Goal: Task Accomplishment & Management: Manage account settings

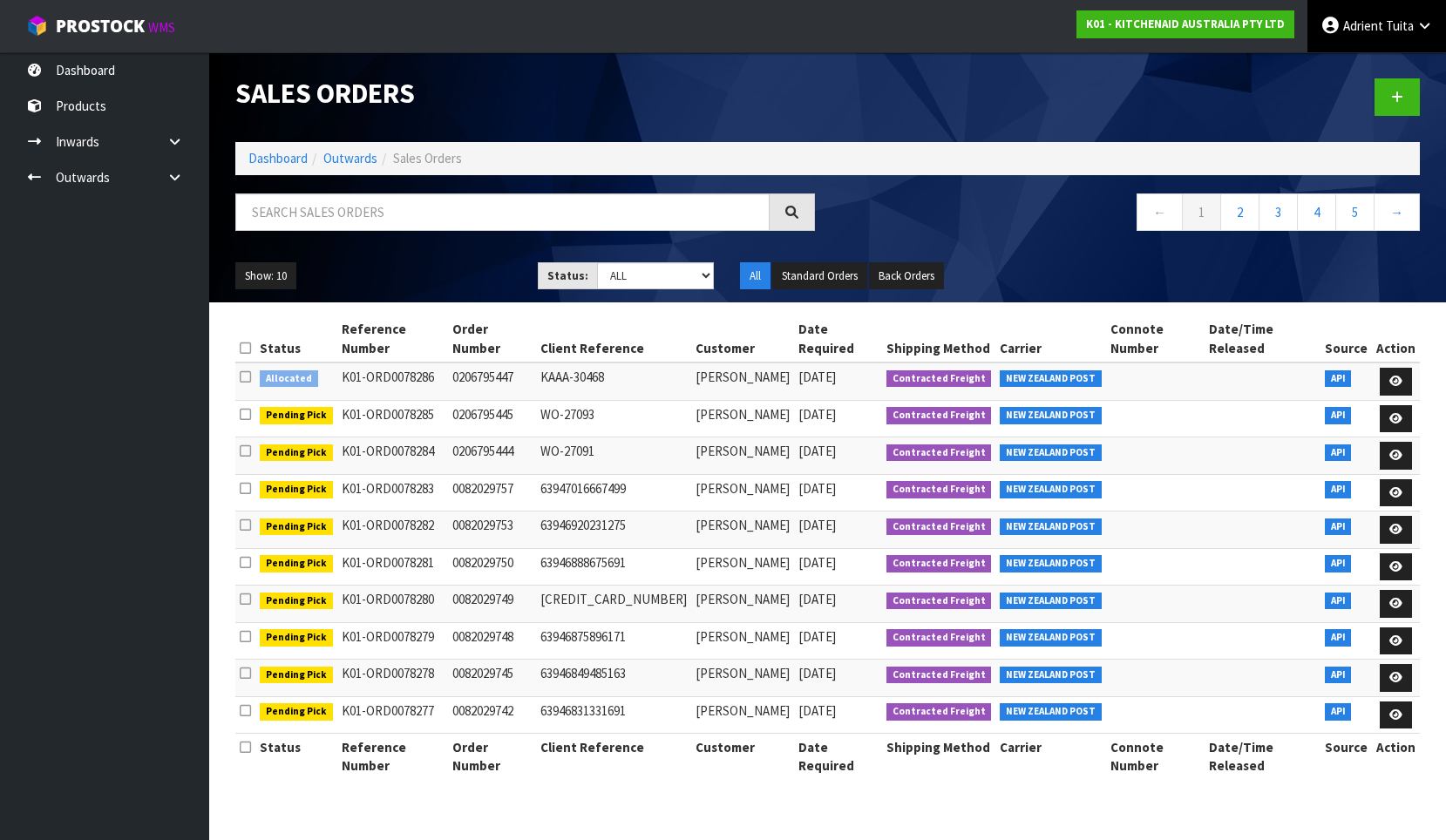
click at [1406, 30] on span "Tuita" at bounding box center [1400, 25] width 28 height 17
click at [1360, 73] on link "Logout" at bounding box center [1376, 69] width 138 height 24
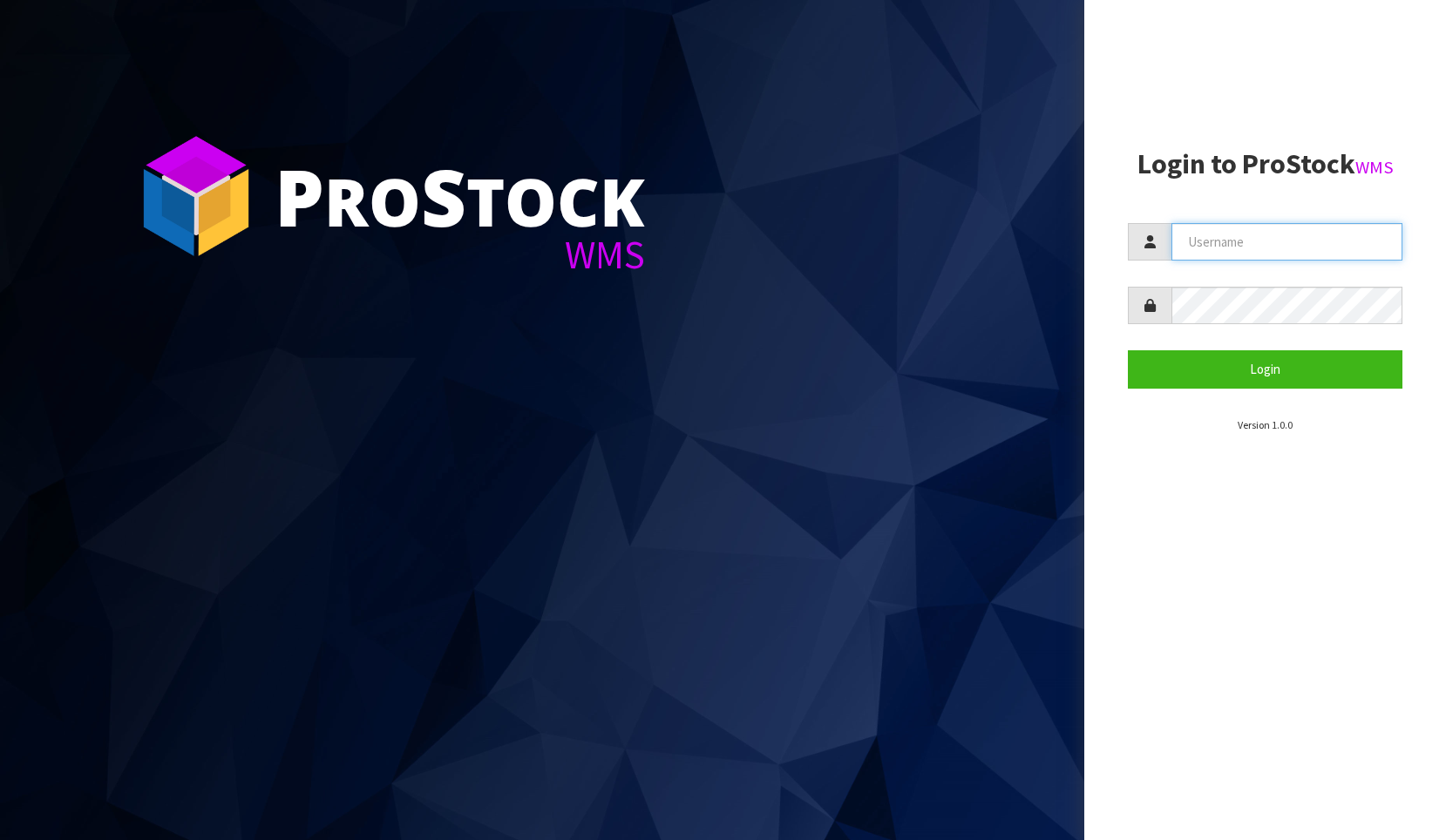
click at [1187, 238] on input "text" at bounding box center [1287, 242] width 231 height 38
type input "[PERSON_NAME][EMAIL_ADDRESS][DOMAIN_NAME]"
drag, startPoint x: 1305, startPoint y: 246, endPoint x: 1156, endPoint y: 247, distance: 149.0
click at [1156, 247] on div "[PERSON_NAME][EMAIL_ADDRESS][DOMAIN_NAME]" at bounding box center [1265, 242] width 274 height 38
type input "[PERSON_NAME][EMAIL_ADDRESS][DOMAIN_NAME]"
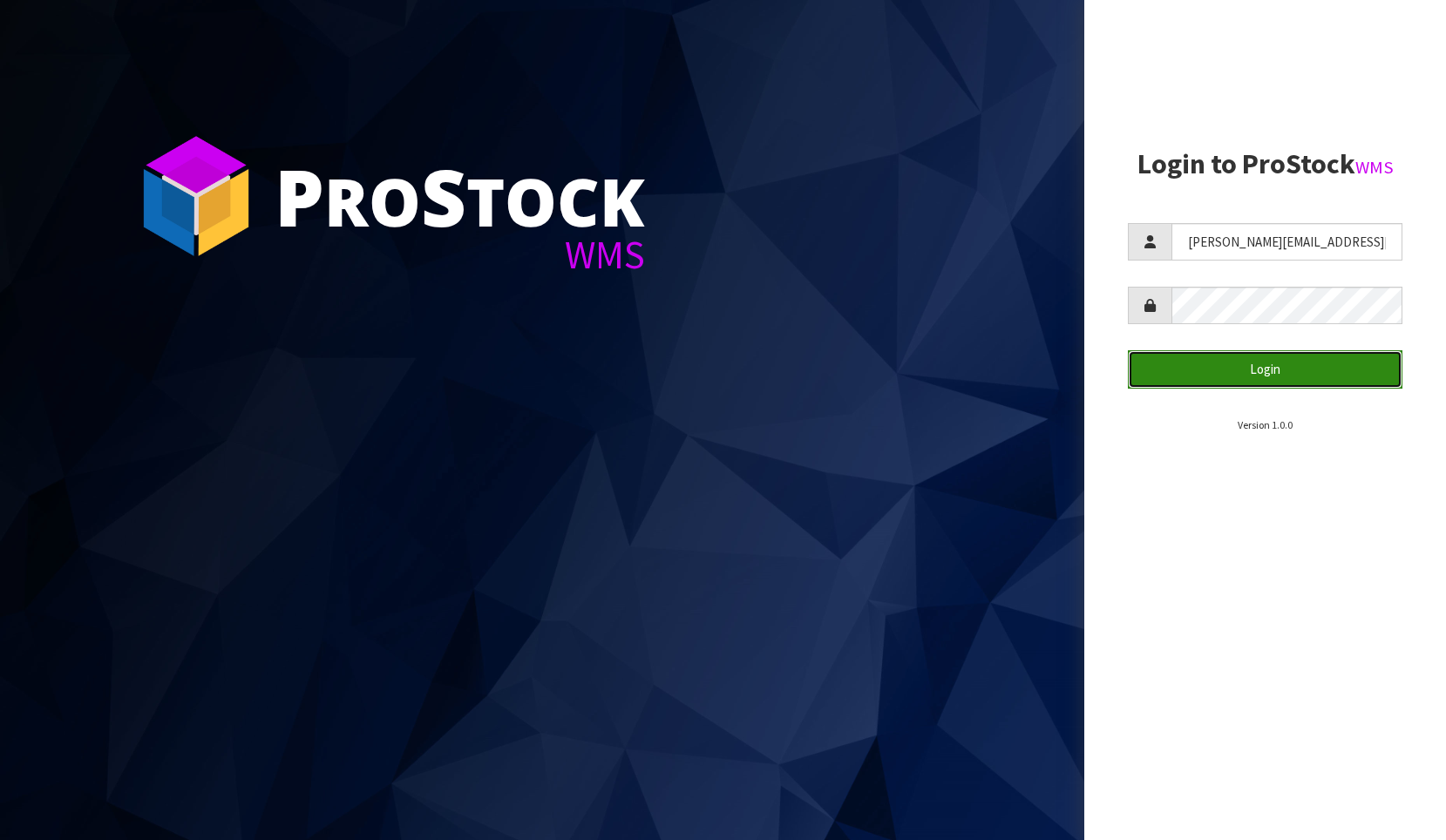
click at [1220, 378] on button "Login" at bounding box center [1265, 369] width 274 height 38
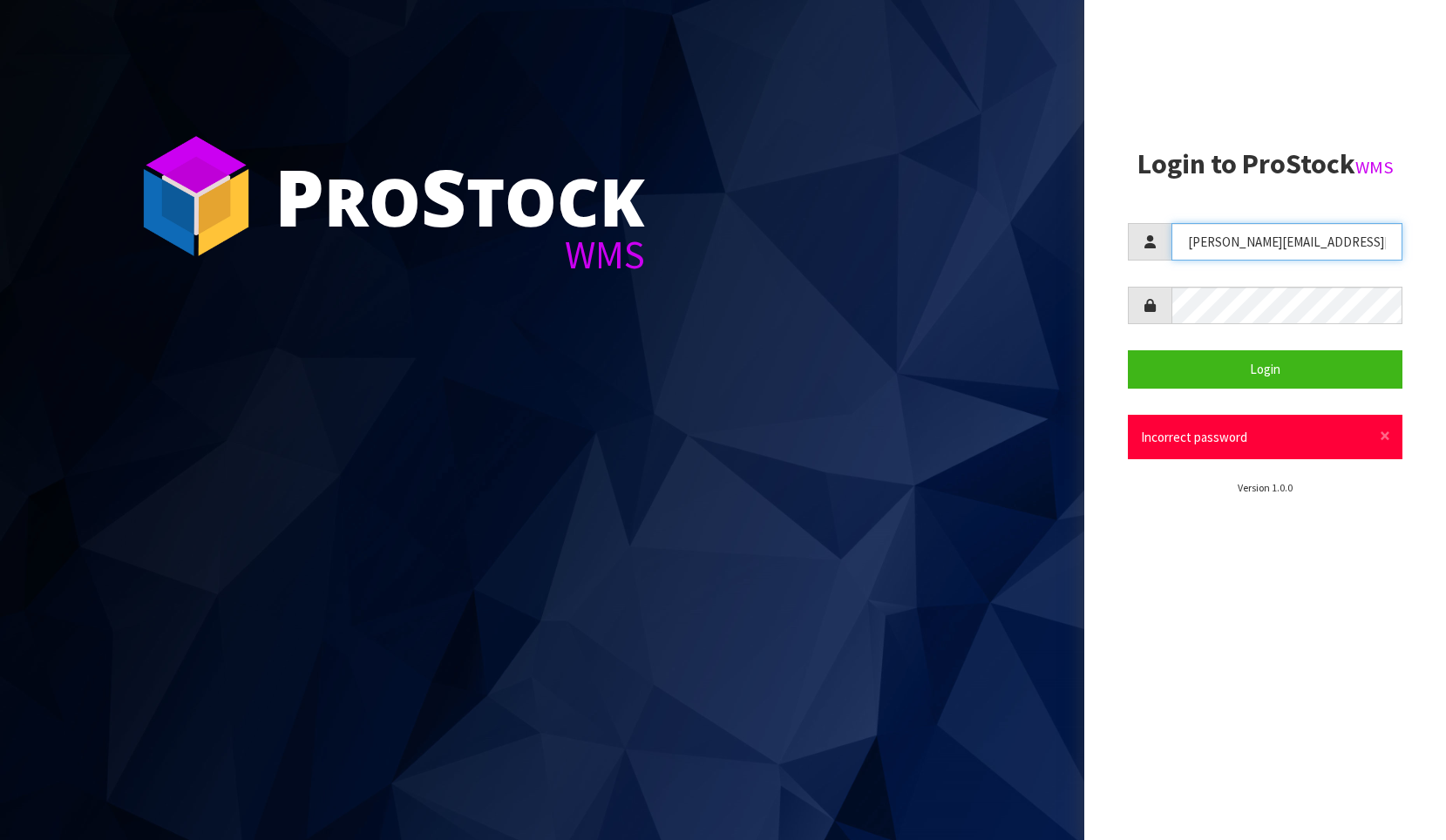
drag, startPoint x: 1321, startPoint y: 247, endPoint x: 1174, endPoint y: 247, distance: 147.0
click at [1174, 247] on input "[PERSON_NAME][EMAIL_ADDRESS][DOMAIN_NAME]" at bounding box center [1287, 242] width 231 height 38
click at [1193, 245] on input "text" at bounding box center [1287, 242] width 231 height 38
drag, startPoint x: 1298, startPoint y: 243, endPoint x: 1167, endPoint y: 261, distance: 132.2
click at [1167, 261] on form "[PERSON_NAME][EMAIL_ADDRESS][DOMAIN_NAME] Login × Close Incorrect password" at bounding box center [1265, 341] width 274 height 236
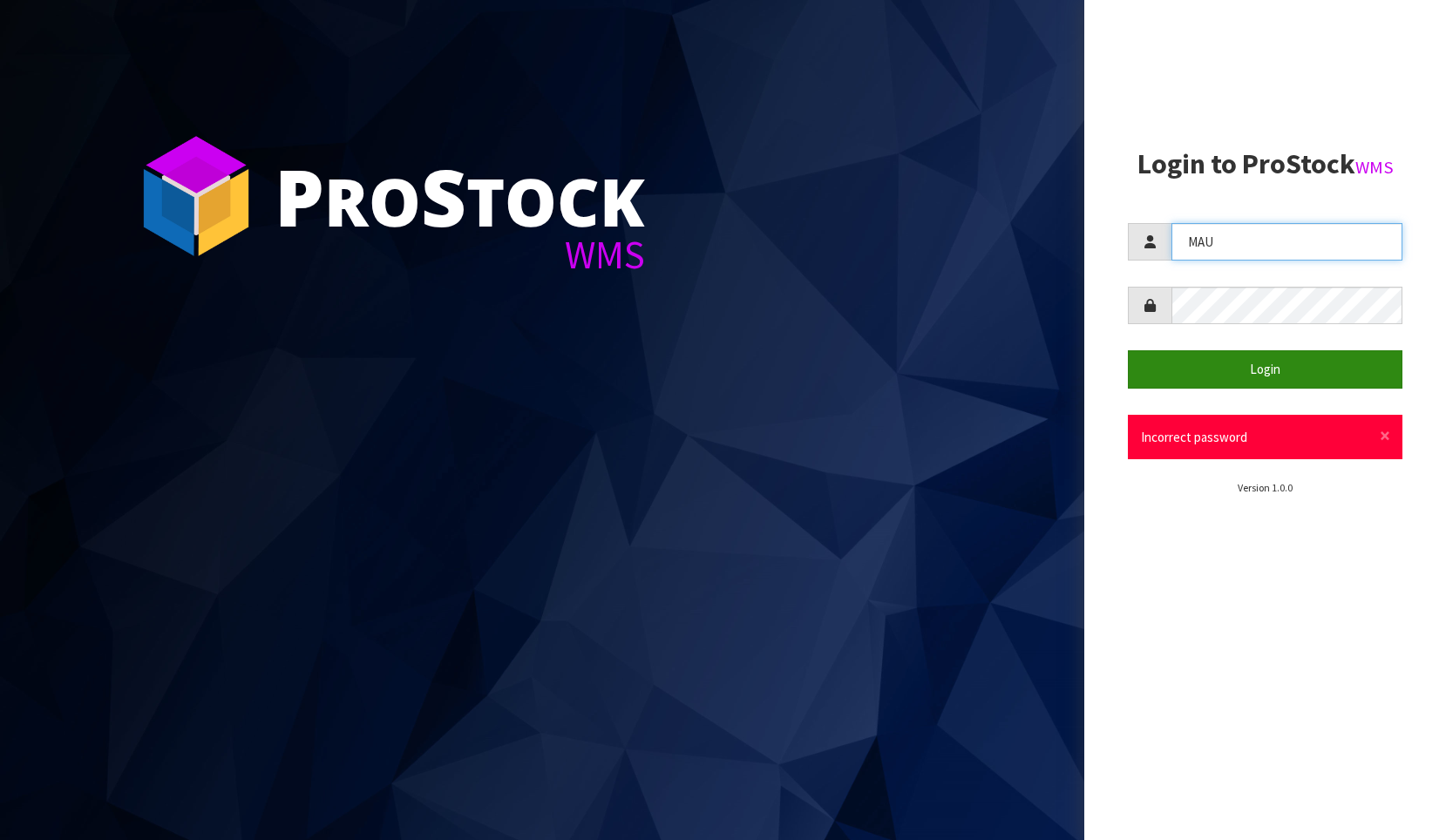
type input "[EMAIL_ADDRESS][DOMAIN_NAME]"
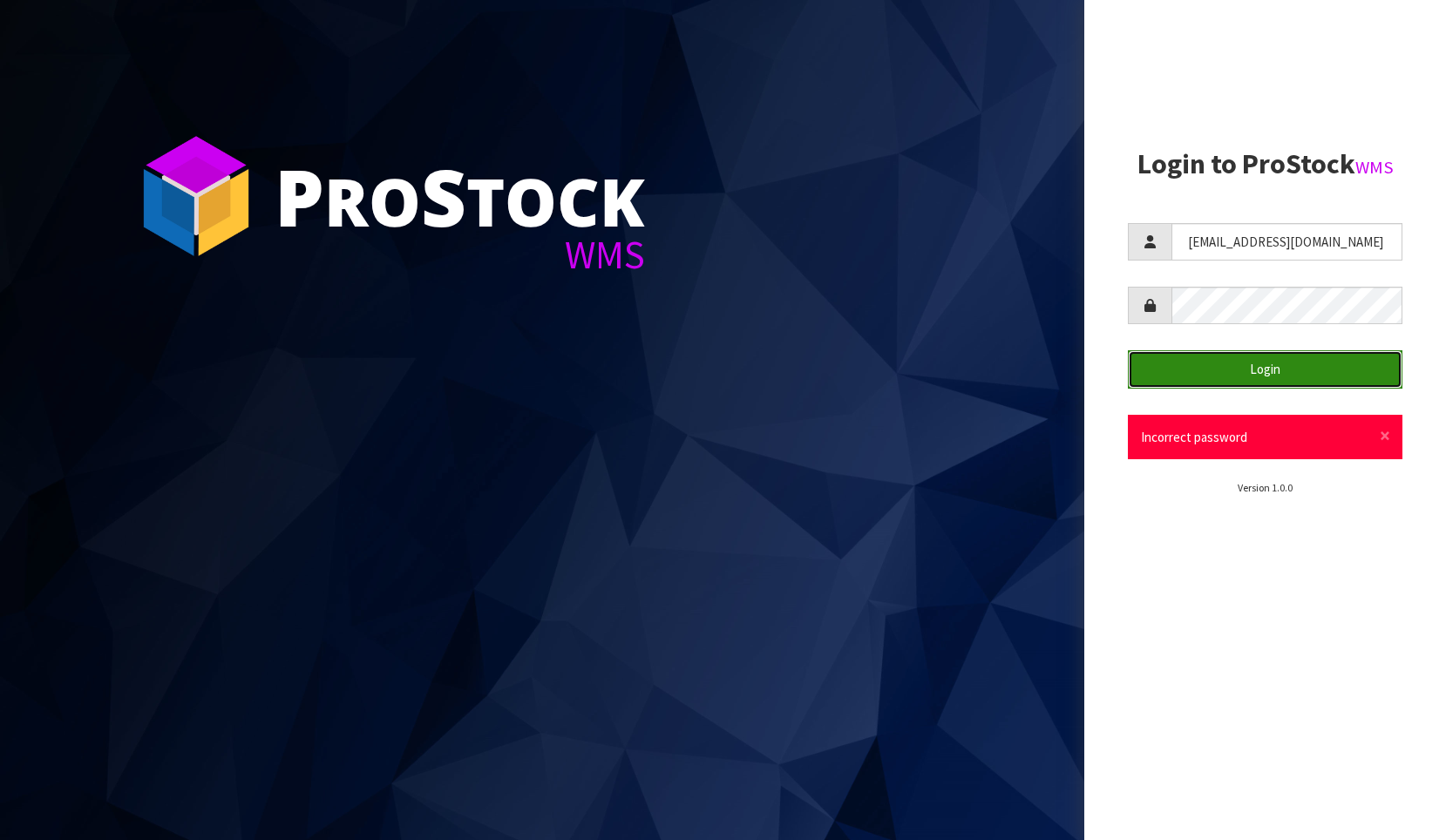
click at [1243, 377] on button "Login" at bounding box center [1265, 369] width 274 height 38
